Goal: Task Accomplishment & Management: Use online tool/utility

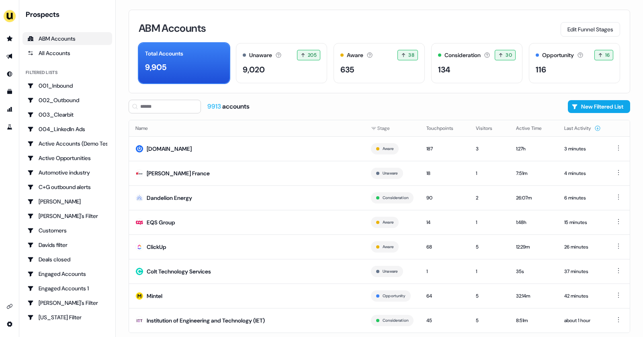
scroll to position [13, 0]
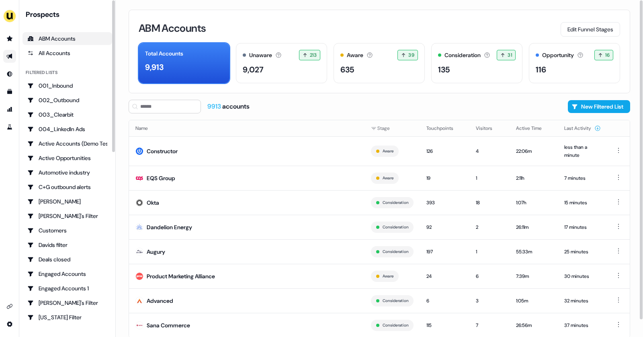
click at [9, 52] on link "Go to outbound experience" at bounding box center [9, 56] width 13 height 13
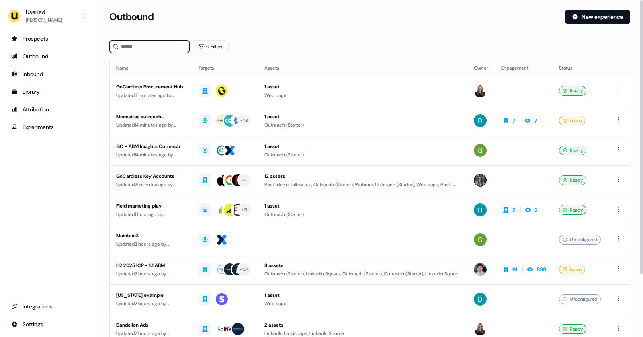
click at [144, 49] on input at bounding box center [149, 46] width 80 height 13
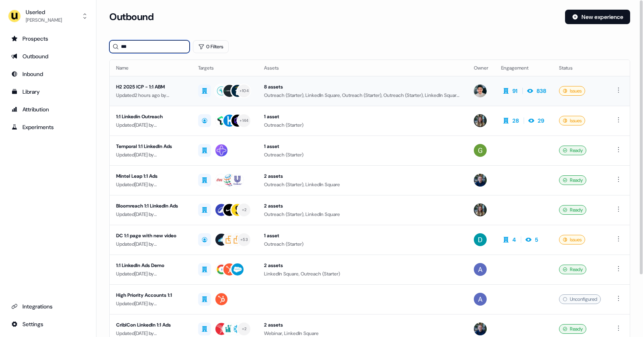
type input "***"
click at [175, 94] on div "Updated 2 hours ago by Vincent Plassard" at bounding box center [150, 95] width 69 height 8
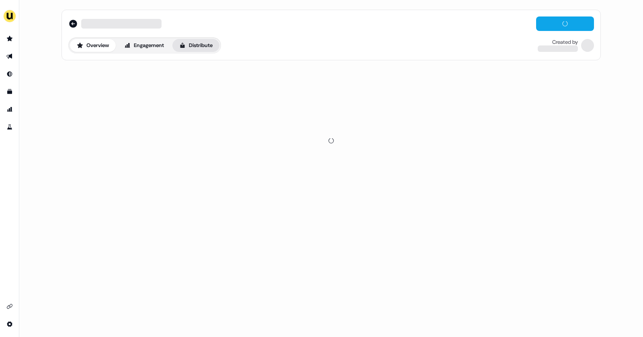
click at [190, 44] on button "Distribute" at bounding box center [195, 45] width 47 height 13
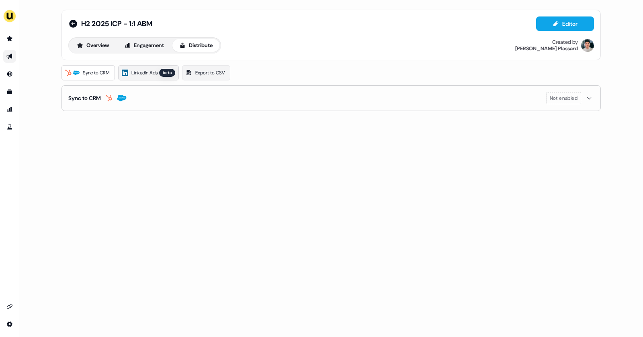
click at [143, 73] on span "LinkedIn Ads" at bounding box center [144, 73] width 26 height 8
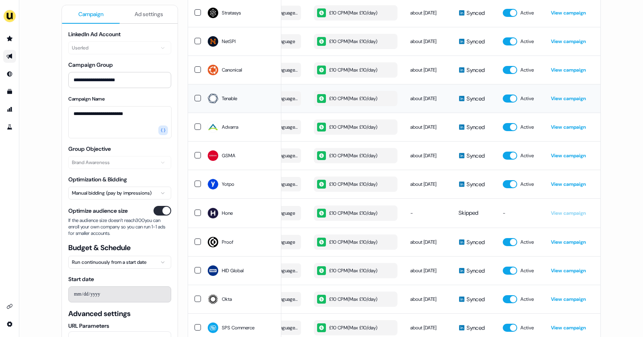
scroll to position [1271, 0]
click at [555, 101] on link "View campaign" at bounding box center [568, 98] width 35 height 6
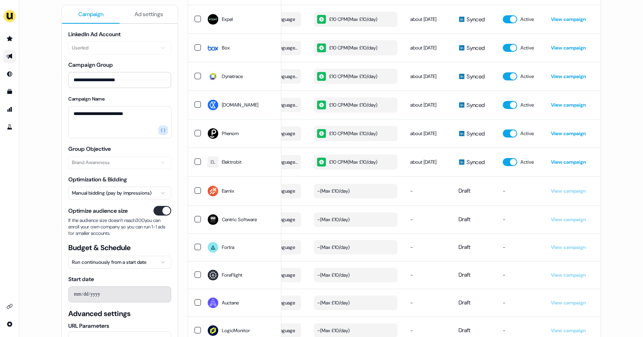
scroll to position [2922, 0]
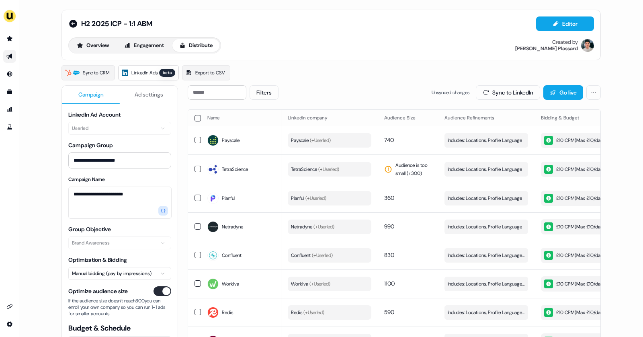
scroll to position [0, 227]
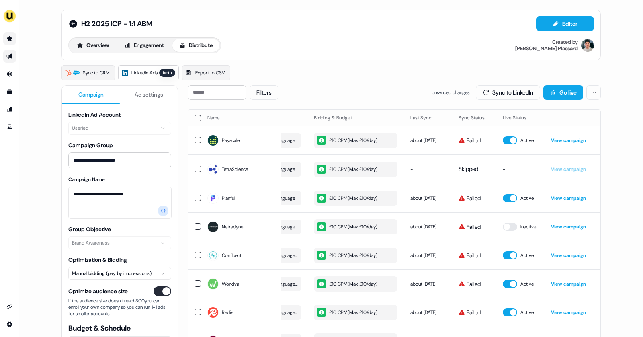
click at [13, 38] on link "Go to prospects" at bounding box center [9, 38] width 13 height 13
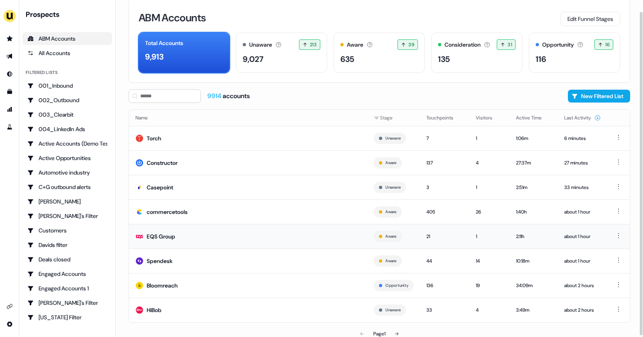
scroll to position [13, 0]
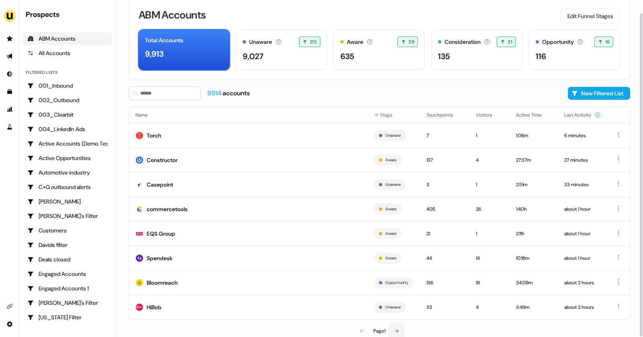
click at [394, 328] on button at bounding box center [397, 331] width 16 height 16
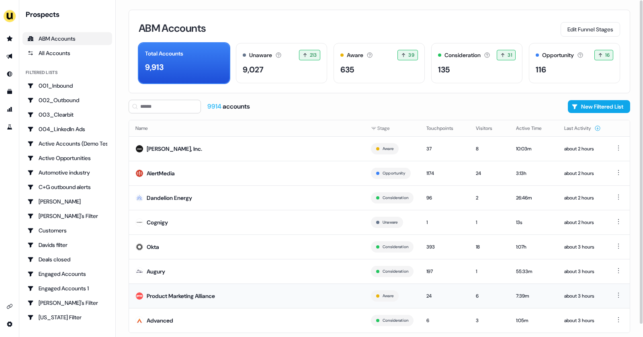
scroll to position [13, 0]
